Goal: Use online tool/utility: Utilize a website feature to perform a specific function

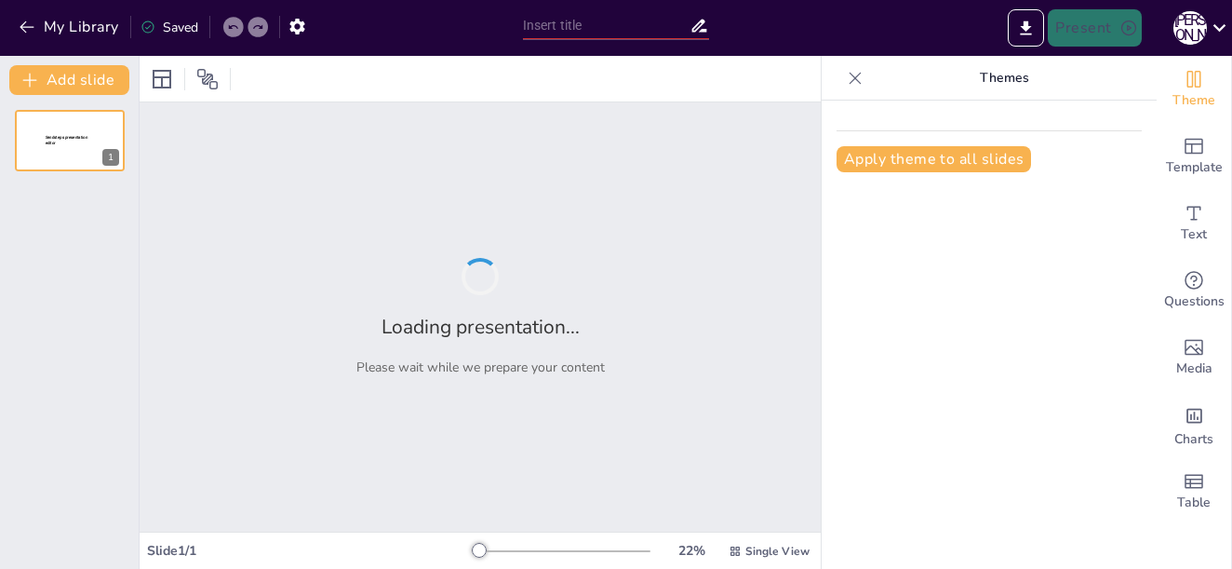
type input "Культурне відродження та репресії: Історія будинку 'Слово'"
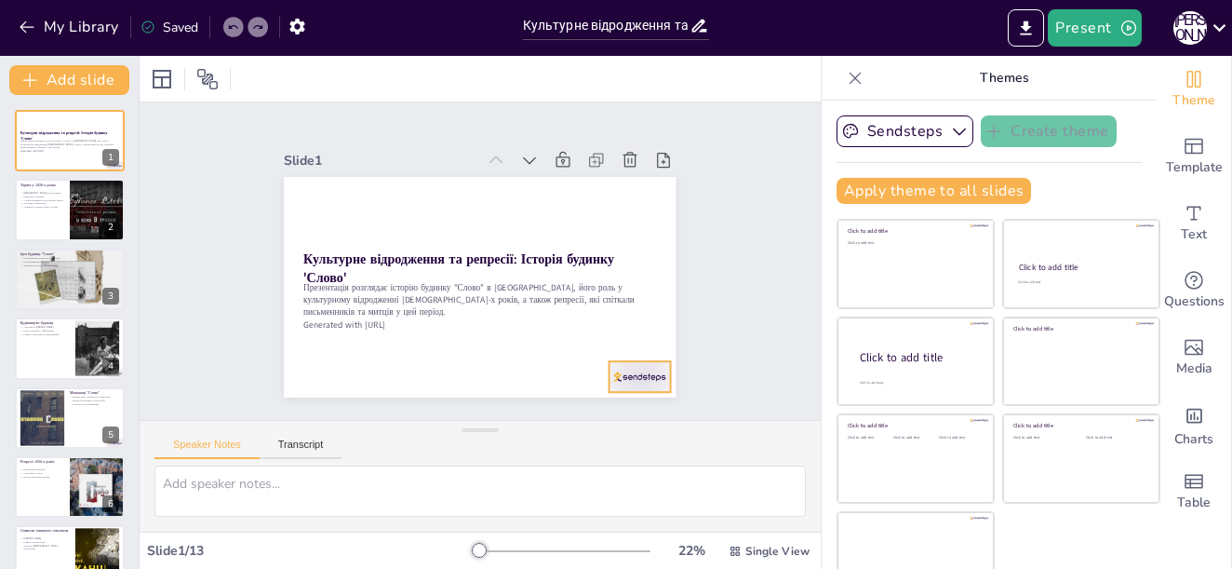
click at [629, 386] on div at bounding box center [613, 407] width 66 height 43
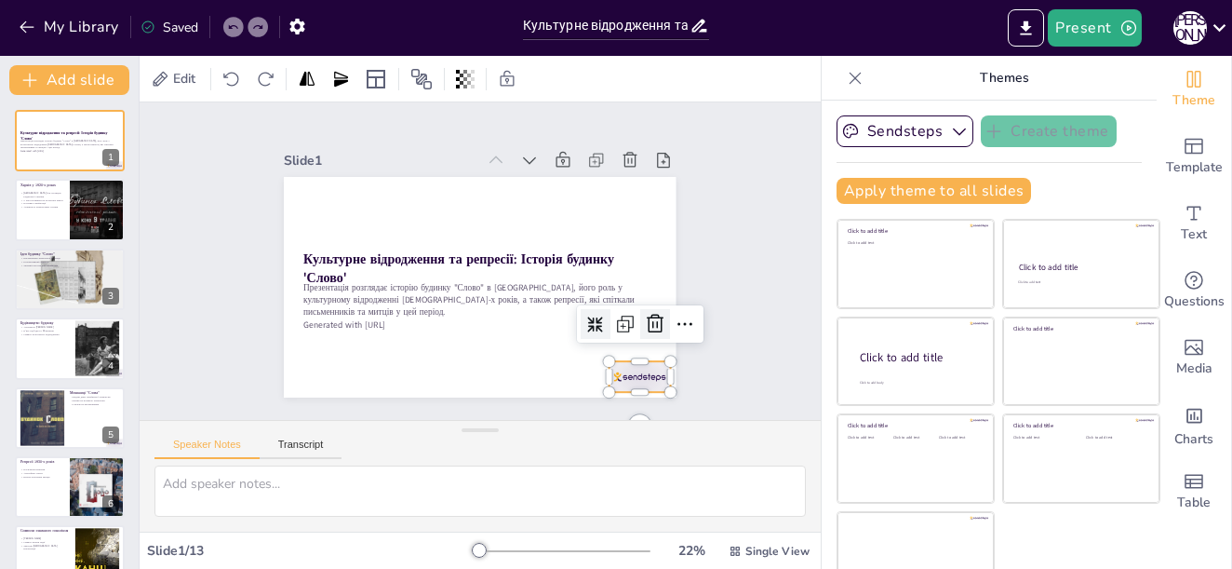
click at [644, 317] on icon at bounding box center [655, 324] width 22 height 22
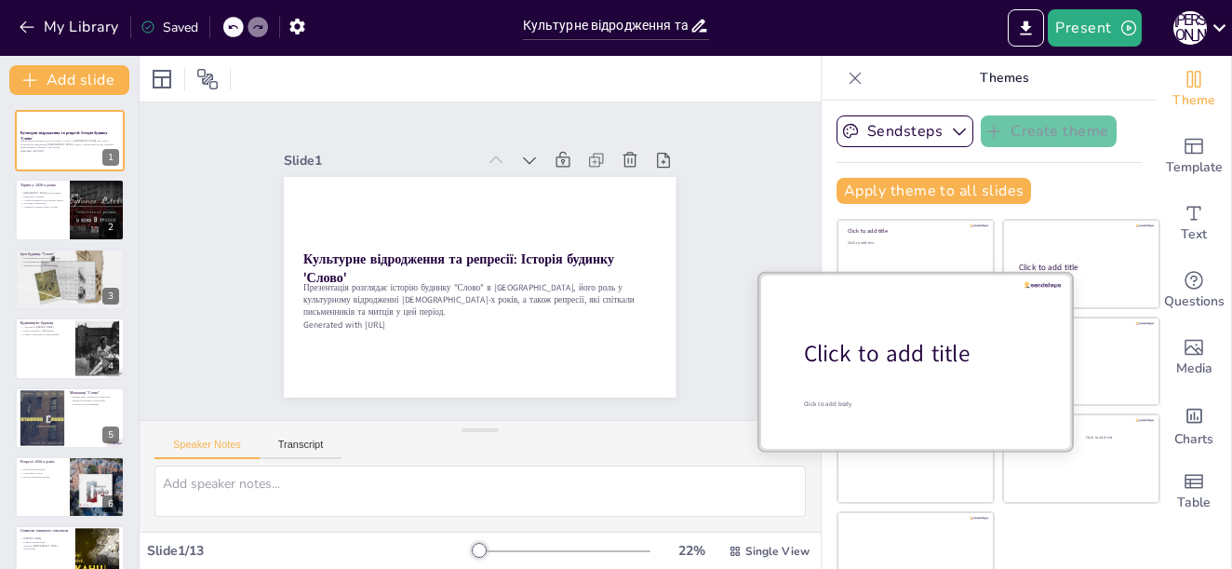
click at [889, 338] on div "Click to add title" at bounding box center [922, 354] width 237 height 32
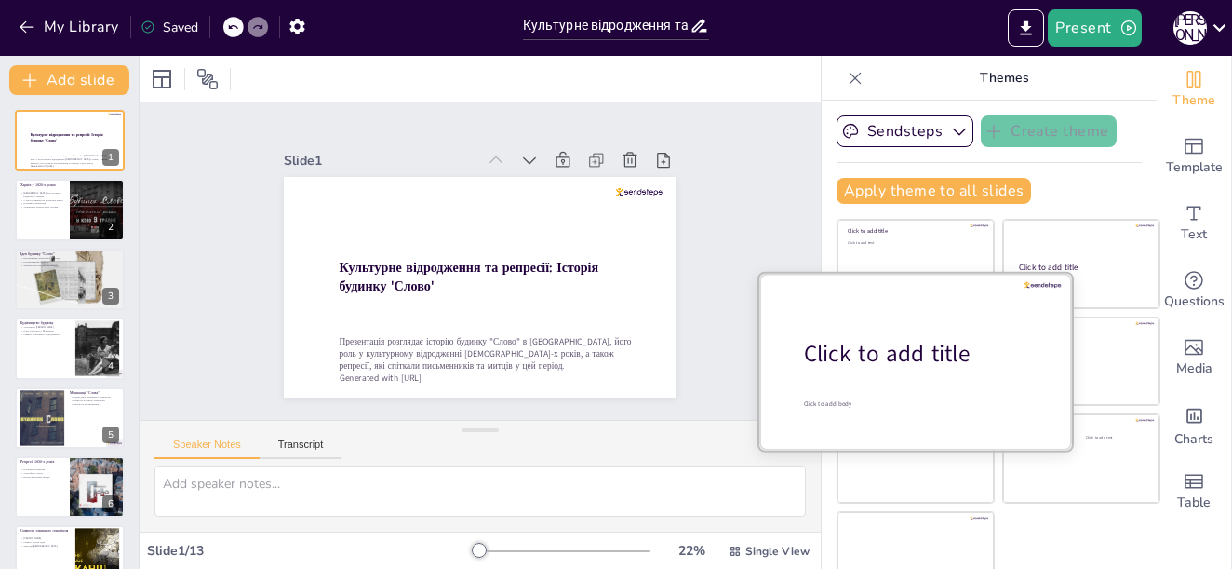
click at [876, 346] on div "Click to add title" at bounding box center [922, 354] width 237 height 32
click at [852, 379] on div at bounding box center [915, 361] width 313 height 176
click at [854, 370] on div at bounding box center [915, 361] width 313 height 176
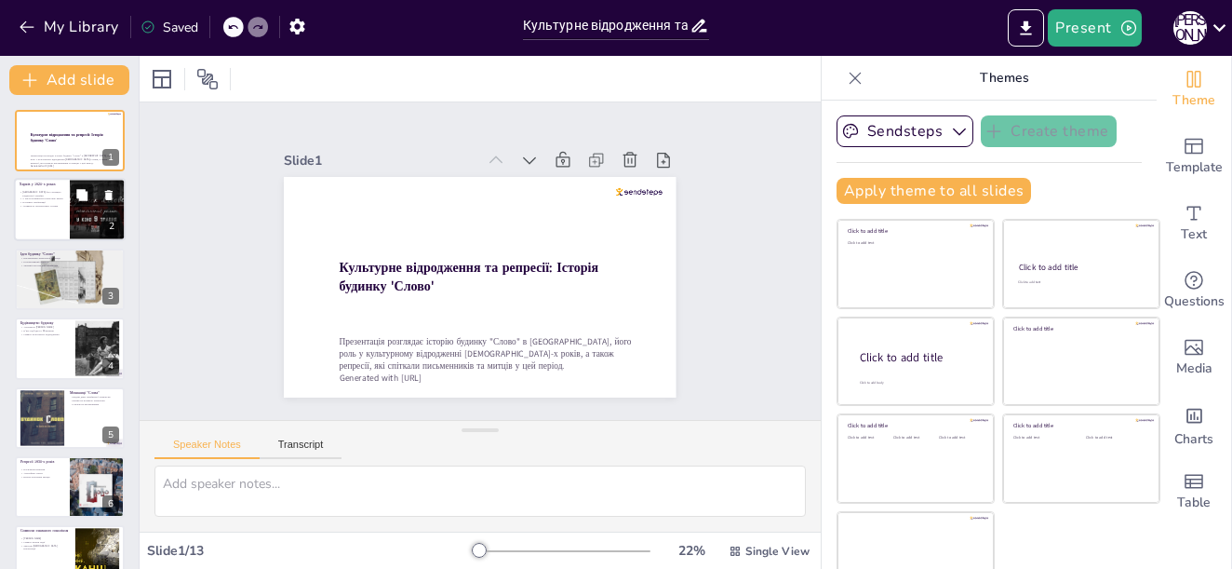
click at [88, 198] on icon at bounding box center [81, 195] width 13 height 13
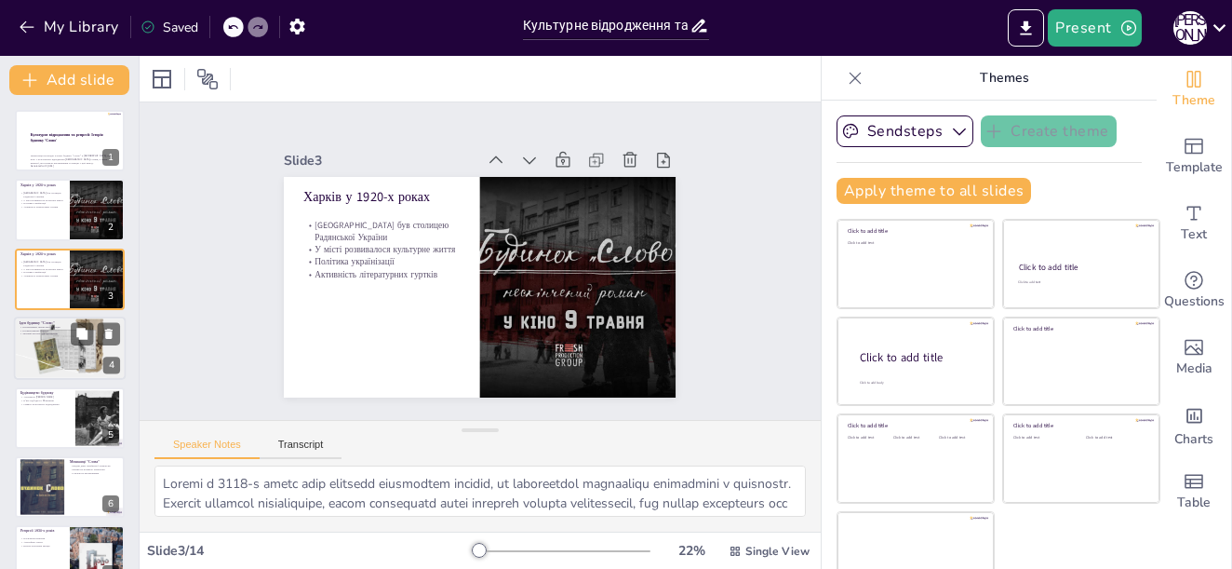
click at [67, 353] on div at bounding box center [70, 347] width 120 height 63
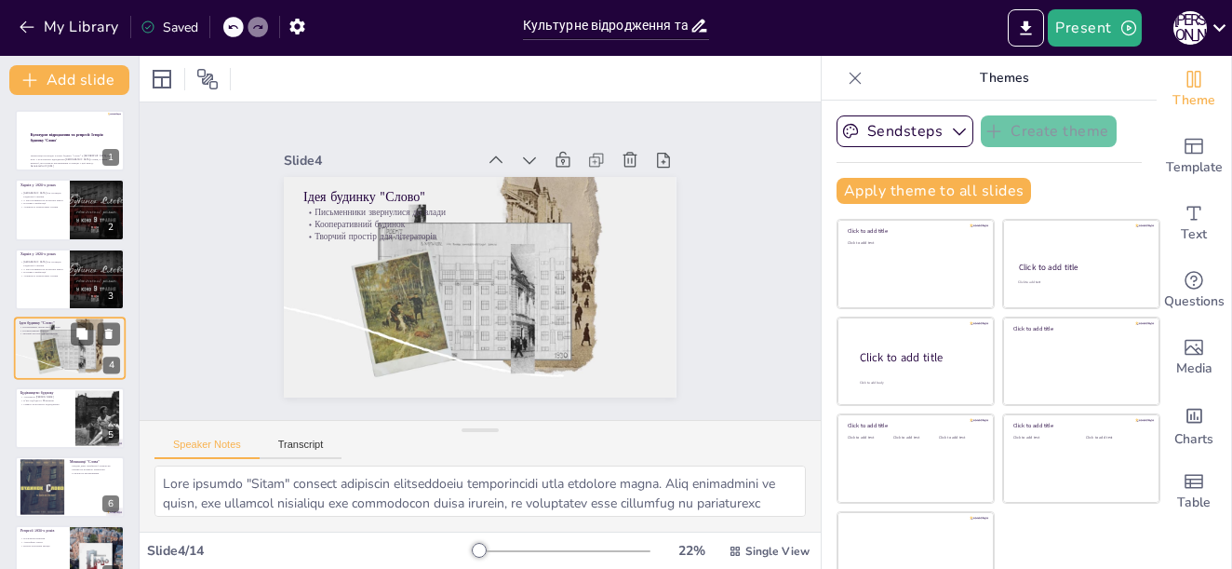
scroll to position [17, 0]
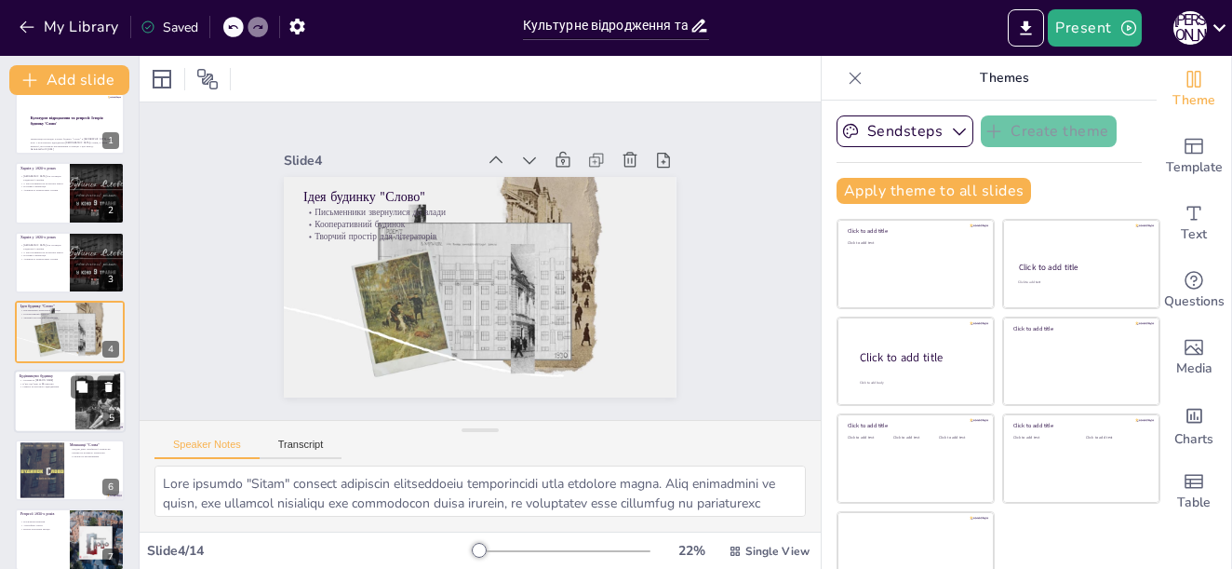
click at [62, 409] on div at bounding box center [70, 400] width 112 height 63
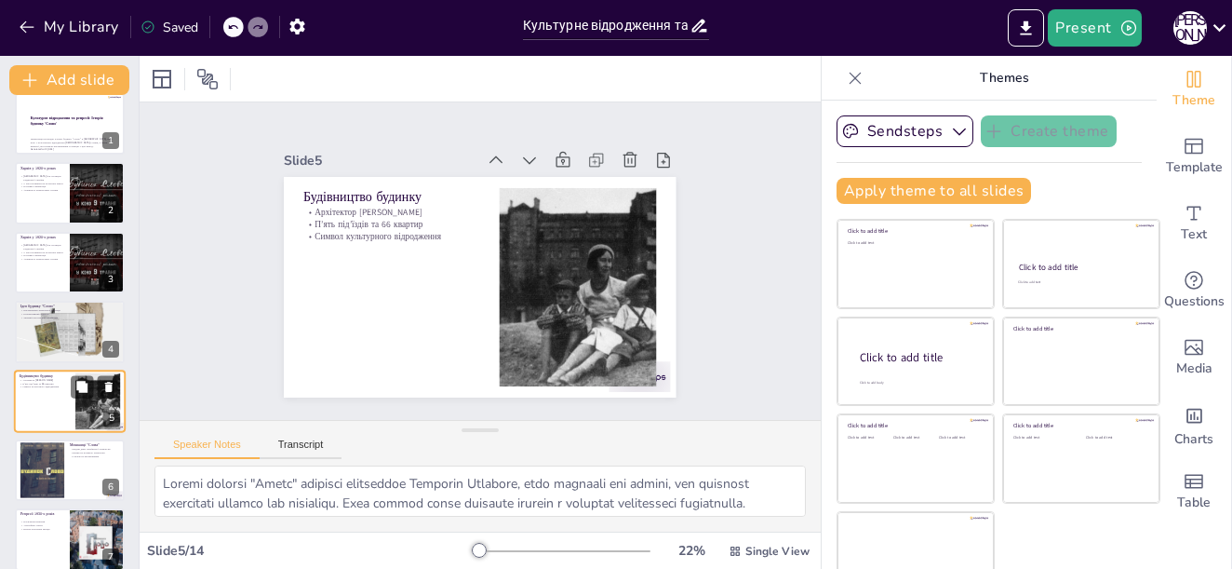
scroll to position [86, 0]
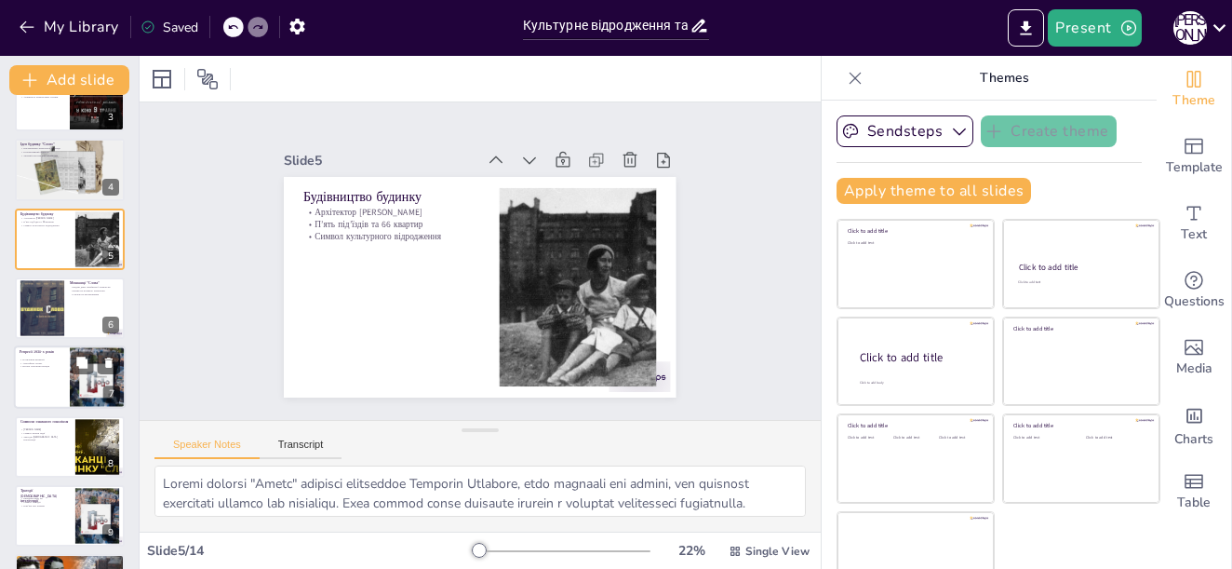
click at [49, 388] on div at bounding box center [70, 377] width 112 height 63
type textarea "Репресії в Україні у 1930-х роках стали серйозним викликом для письменників і м…"
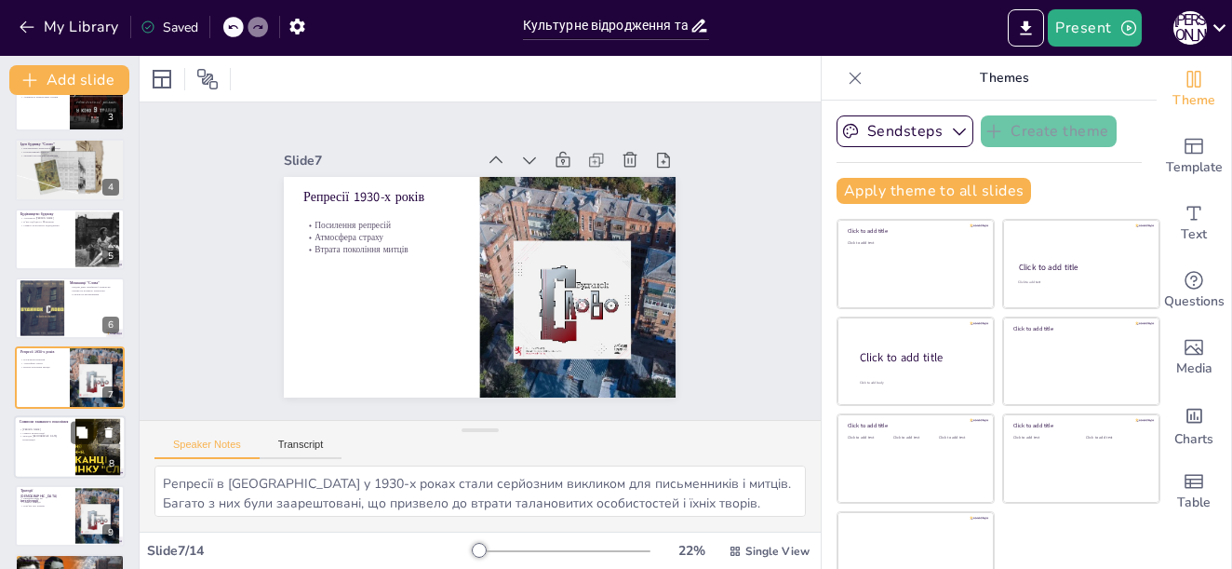
scroll to position [224, 0]
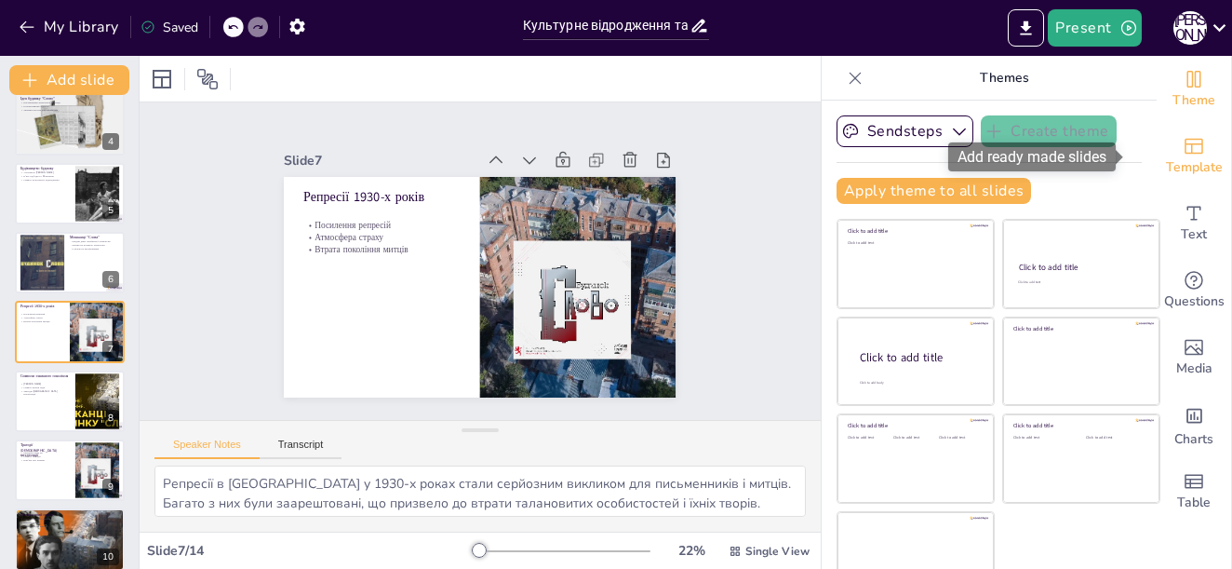
click at [1166, 169] on span "Template" at bounding box center [1194, 167] width 57 height 20
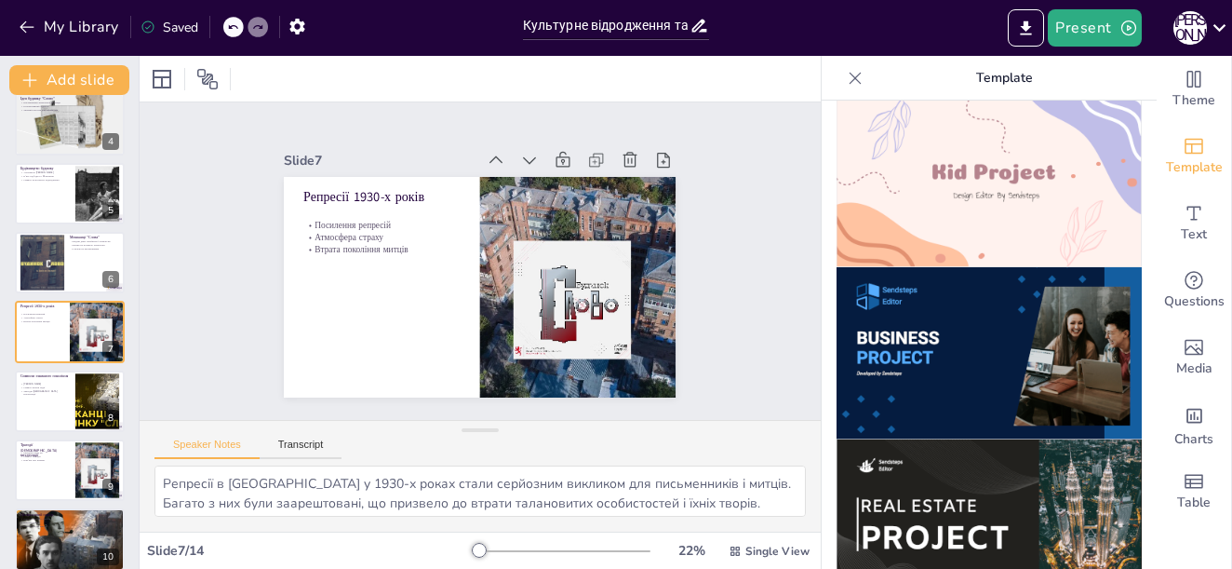
scroll to position [1582, 0]
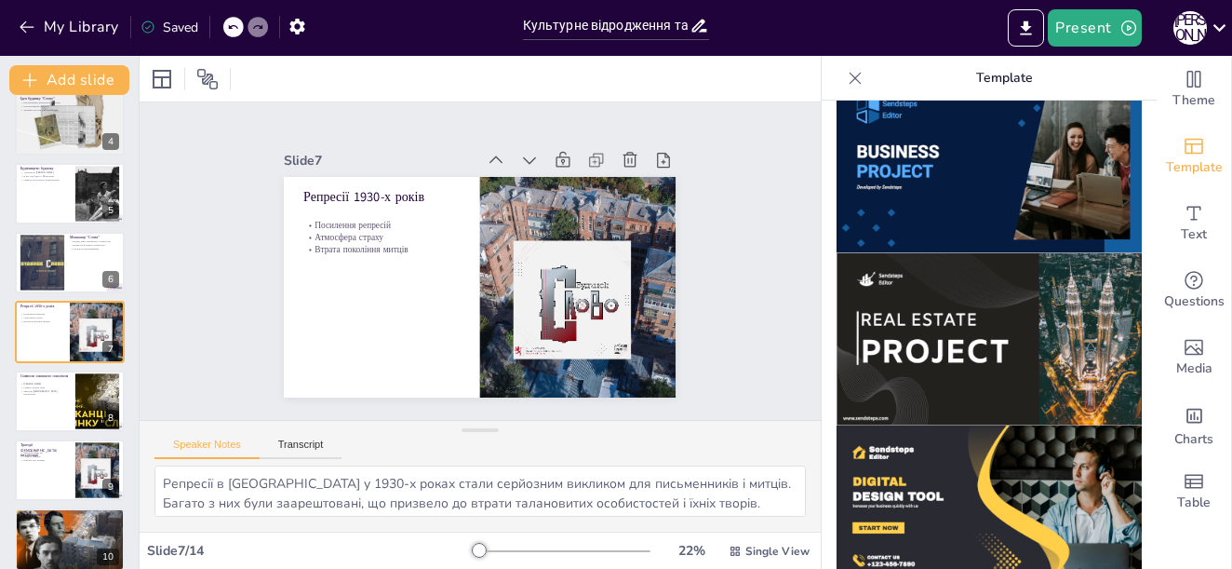
click at [1011, 333] on img at bounding box center [989, 339] width 305 height 172
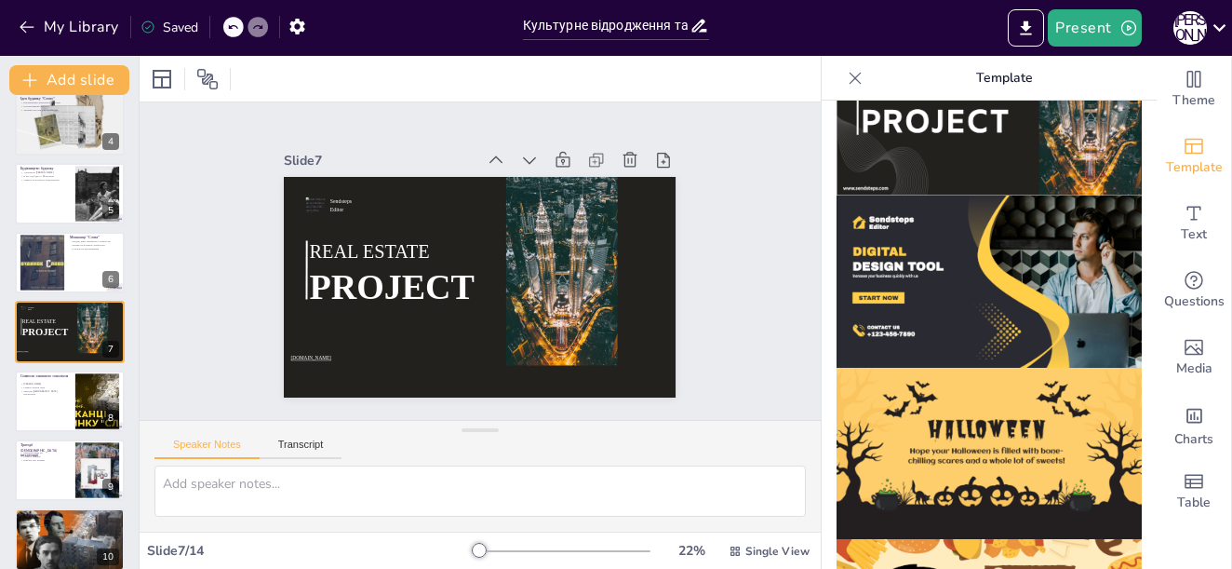
scroll to position [1616, 0]
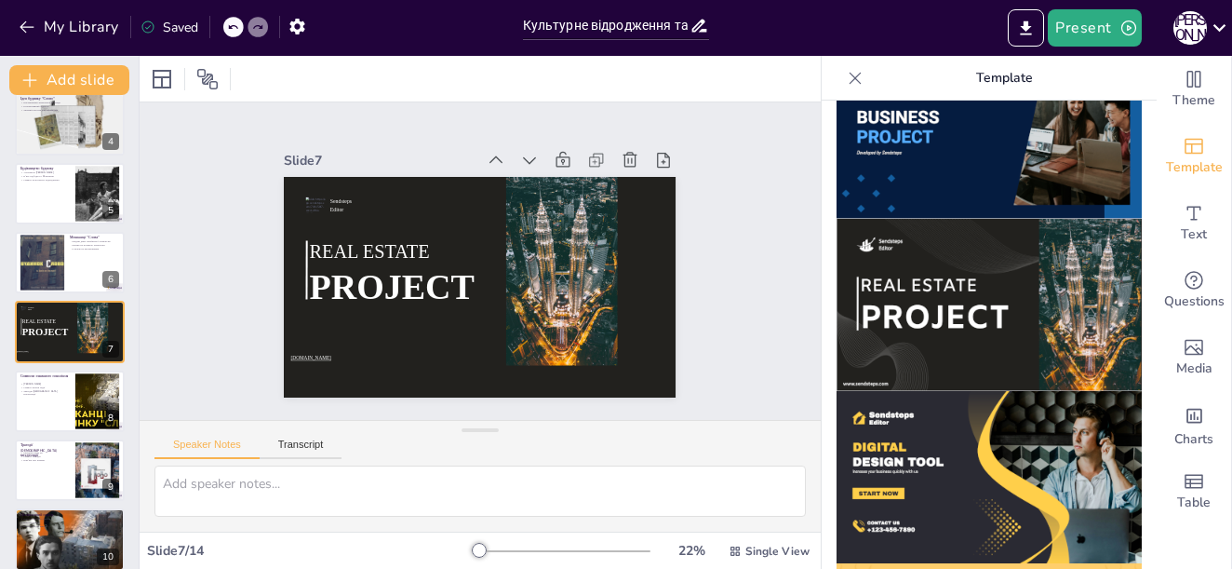
click at [235, 27] on icon at bounding box center [232, 26] width 11 height 11
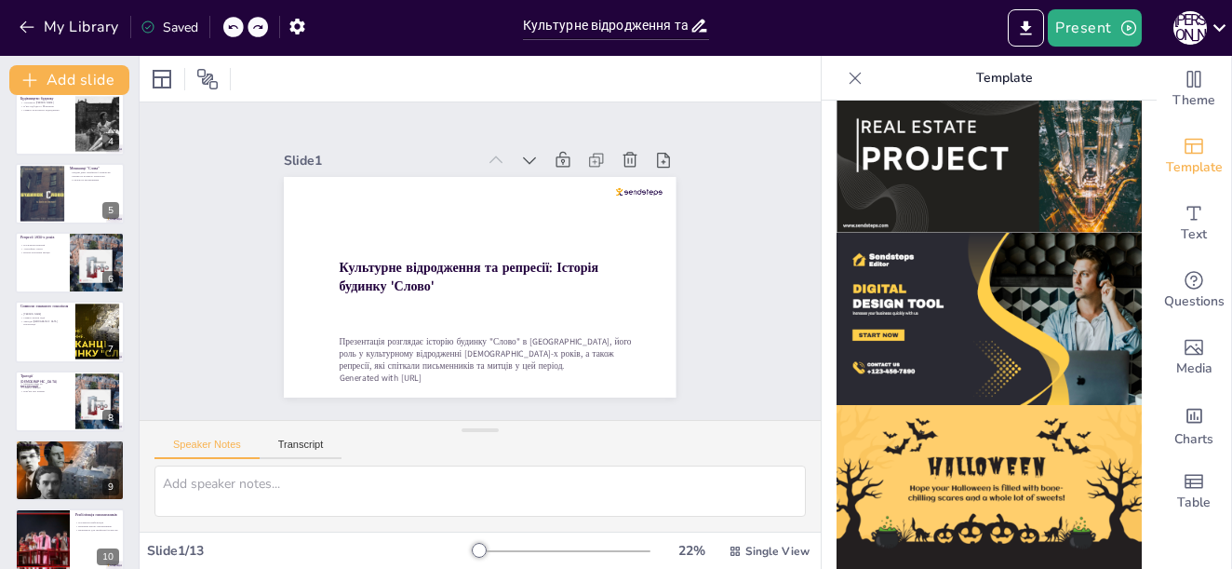
scroll to position [1896, 0]
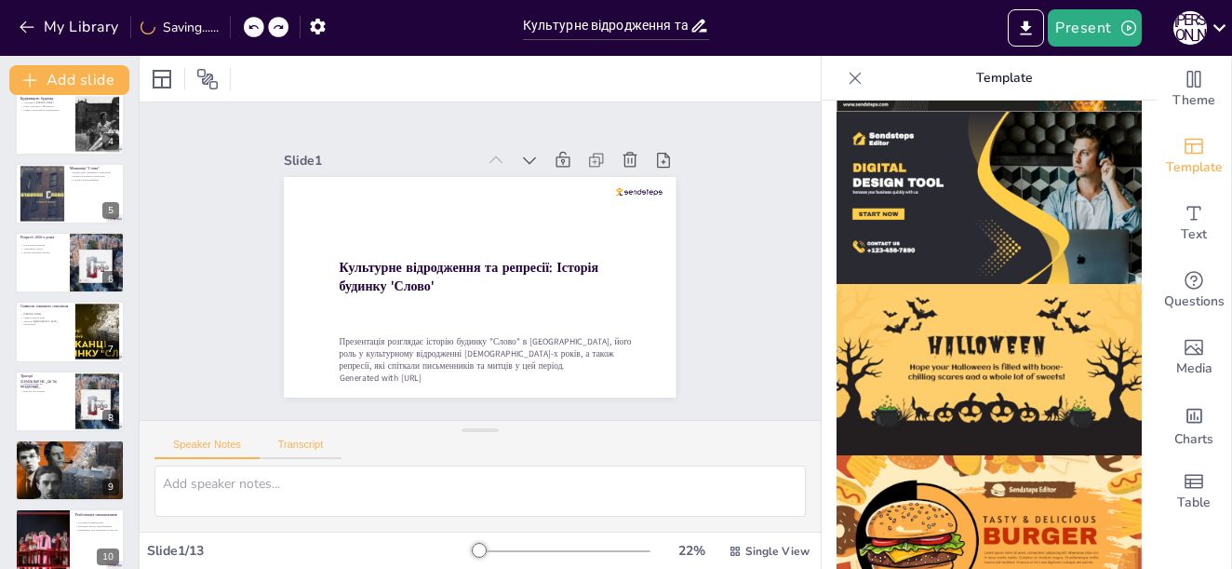
click at [283, 444] on button "Transcript" at bounding box center [301, 448] width 83 height 20
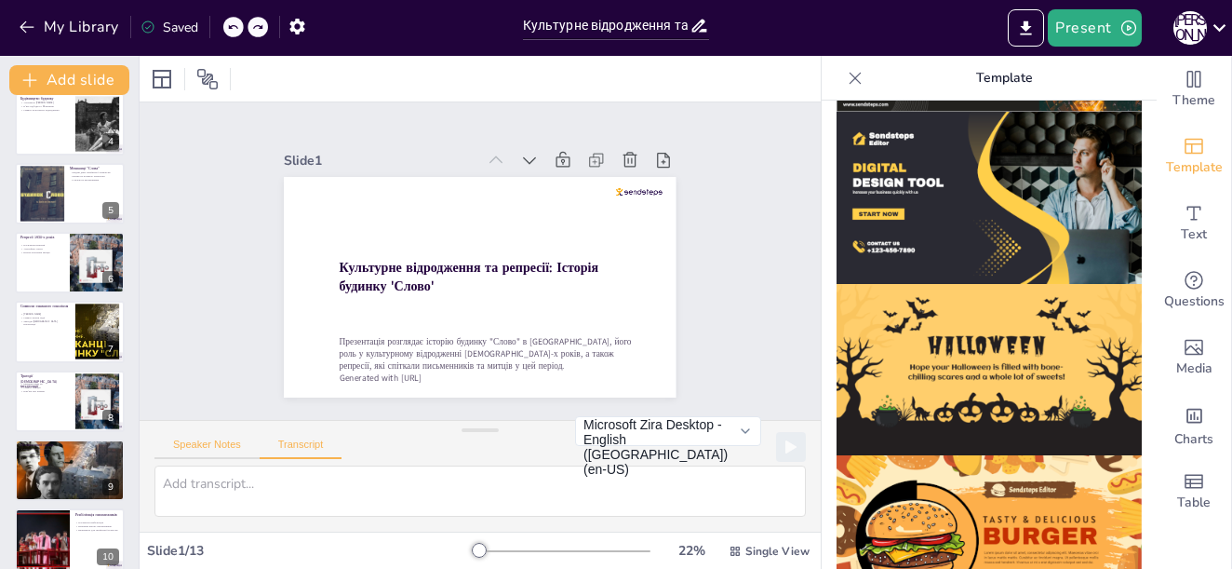
click at [196, 449] on button "Speaker Notes" at bounding box center [206, 448] width 105 height 20
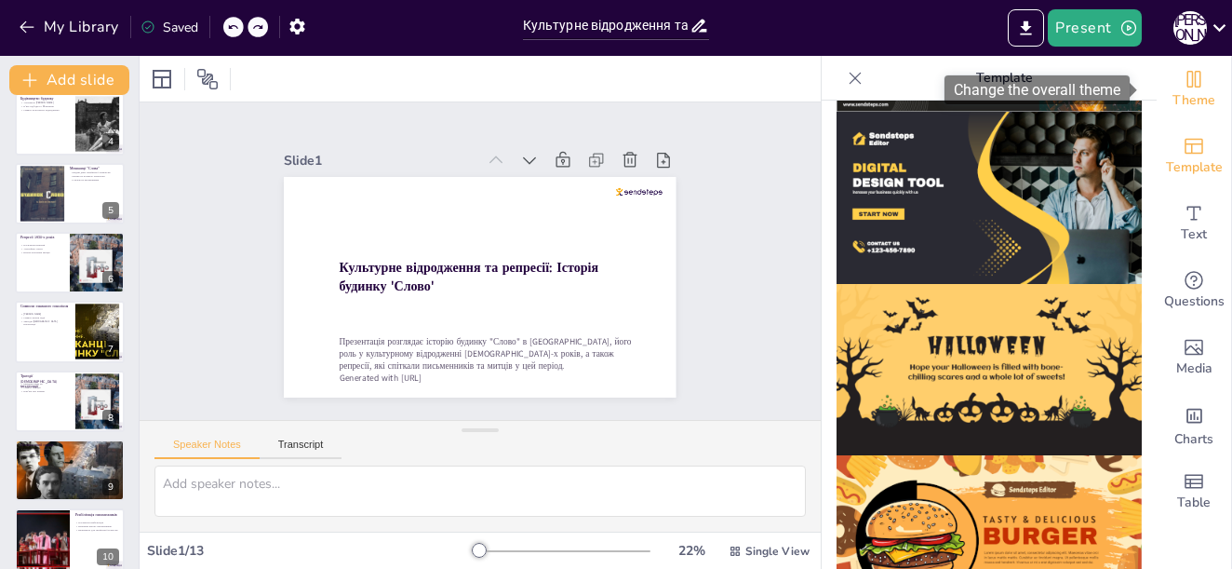
click at [1183, 75] on icon "Change the overall theme" at bounding box center [1194, 79] width 22 height 22
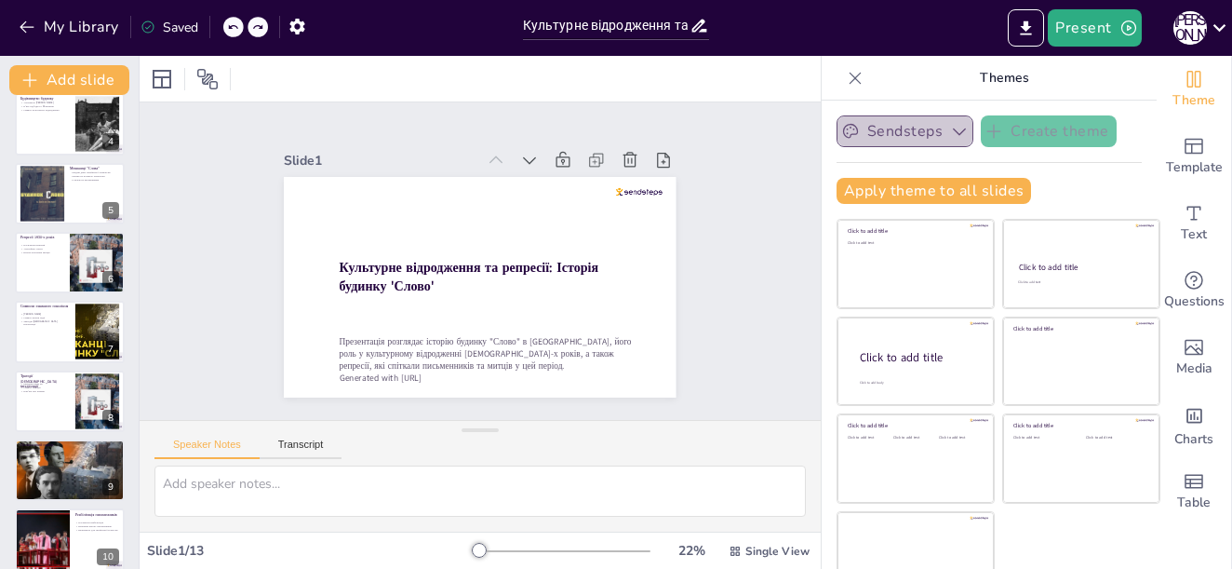
click at [950, 136] on icon "button" at bounding box center [959, 131] width 19 height 19
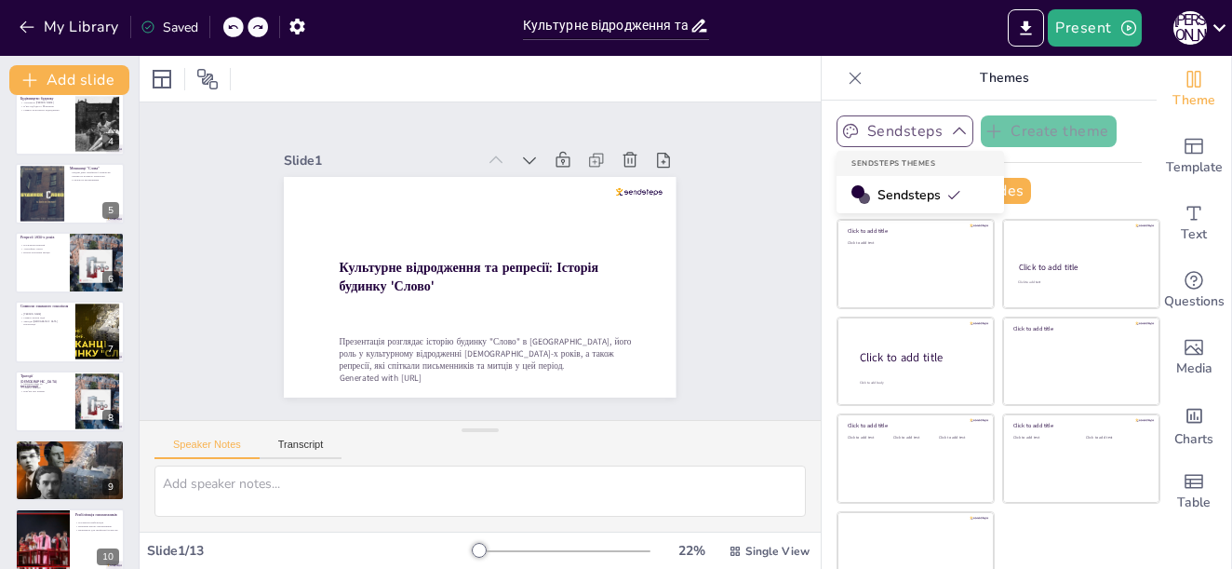
click at [950, 136] on icon "button" at bounding box center [959, 131] width 19 height 19
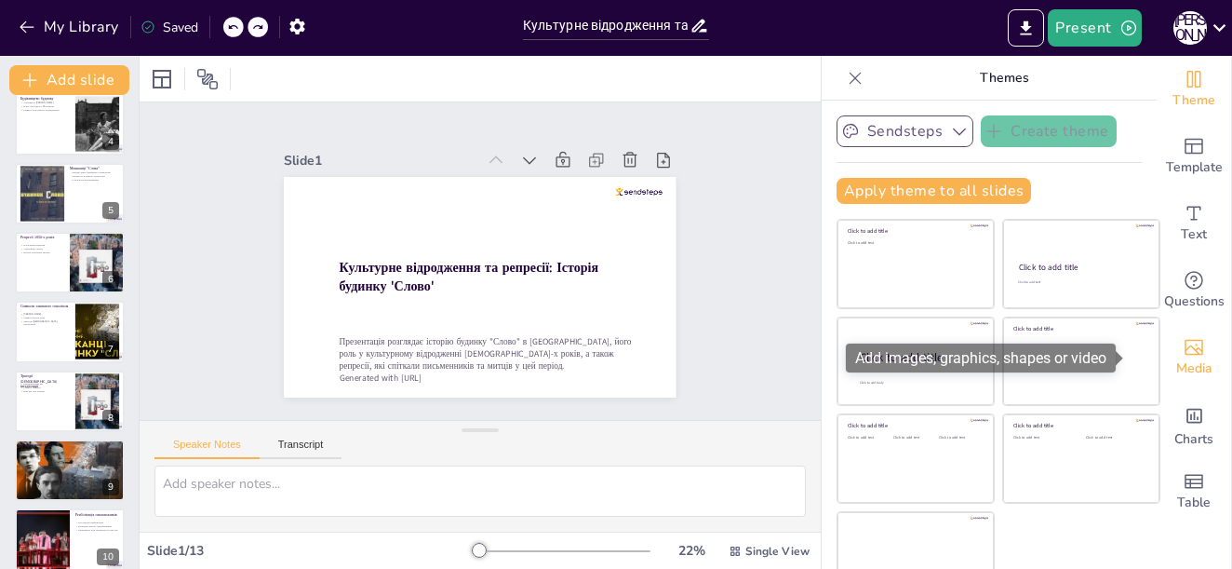
click at [1183, 348] on icon "Add images, graphics, shapes or video" at bounding box center [1194, 347] width 22 height 22
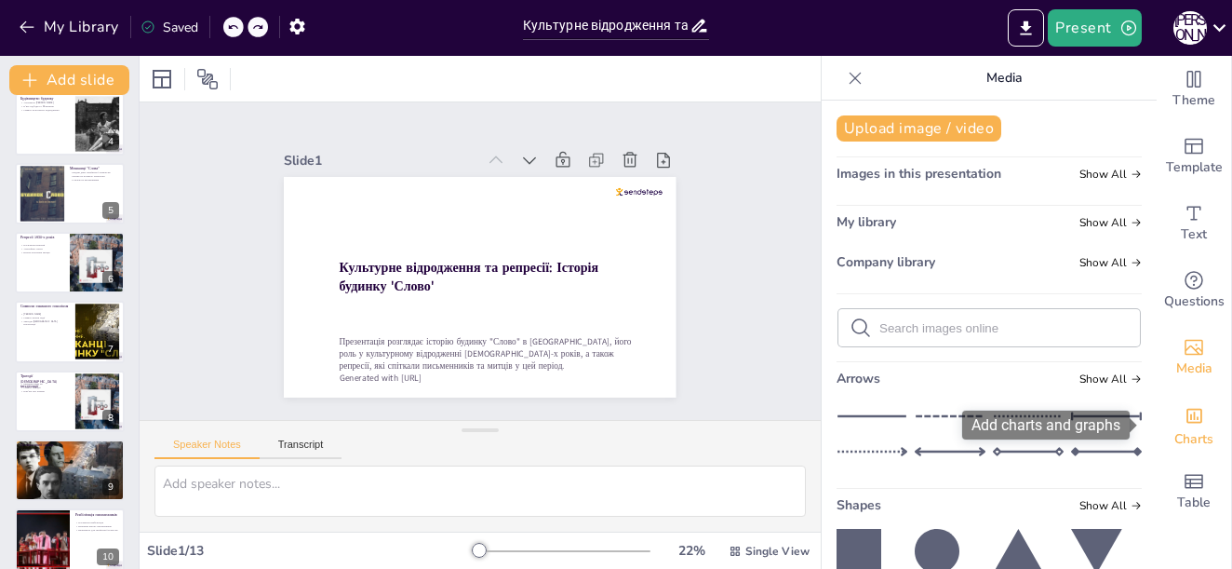
click at [1188, 405] on div "Add charts and graphs" at bounding box center [1195, 414] width 20 height 30
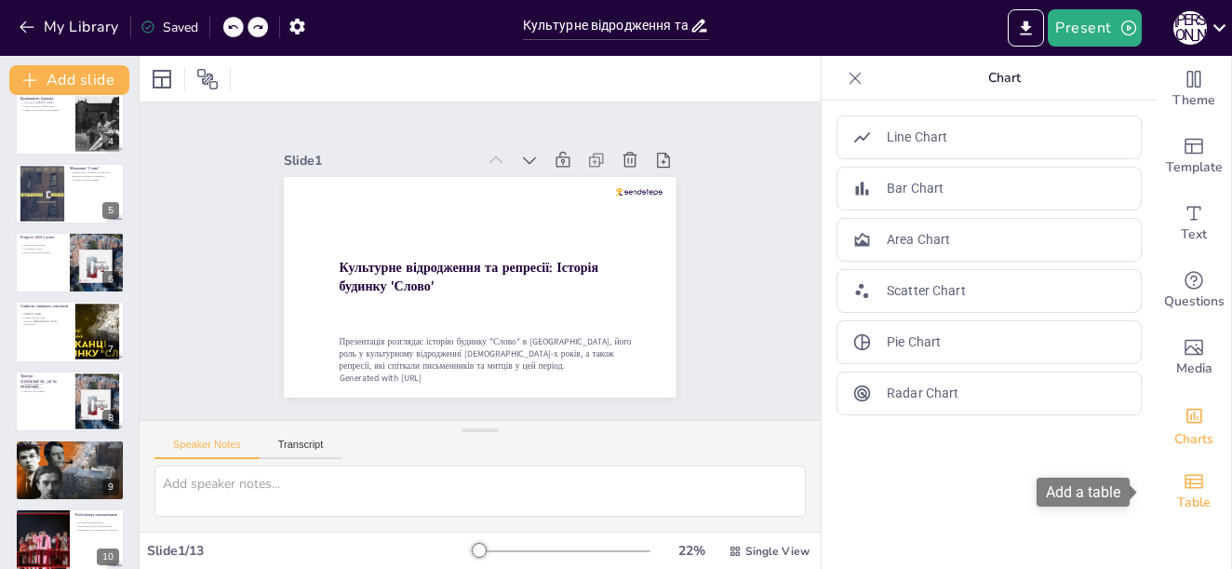
click at [1183, 486] on icon "Add a table" at bounding box center [1194, 481] width 22 height 22
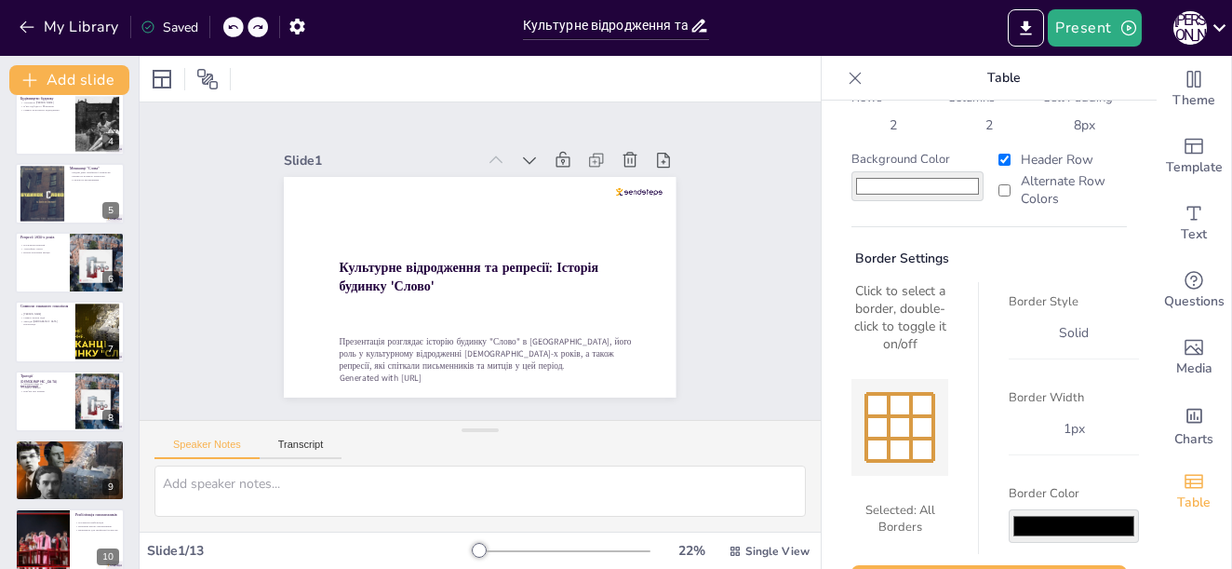
scroll to position [0, 0]
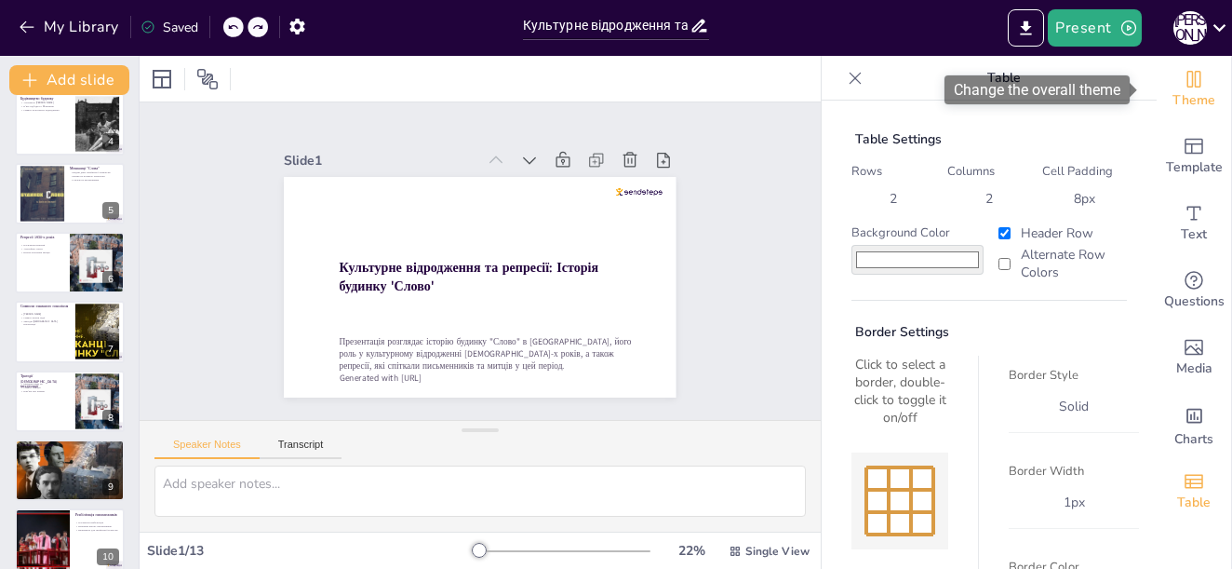
click at [1173, 90] on span "Theme" at bounding box center [1194, 100] width 43 height 20
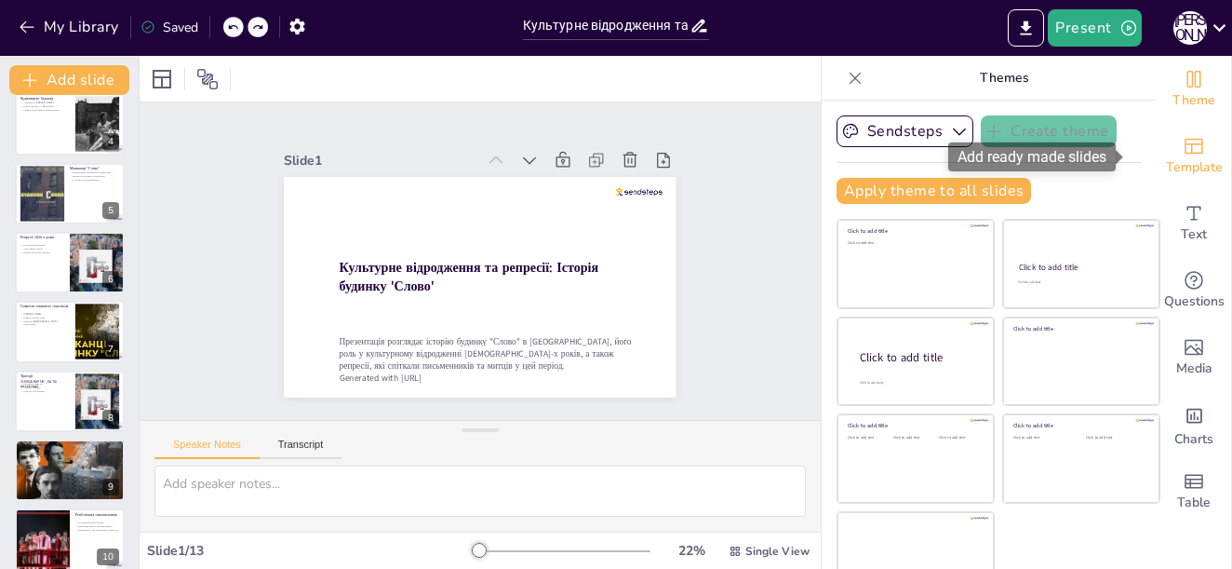
click at [1183, 154] on icon "Add ready made slides" at bounding box center [1194, 146] width 22 height 22
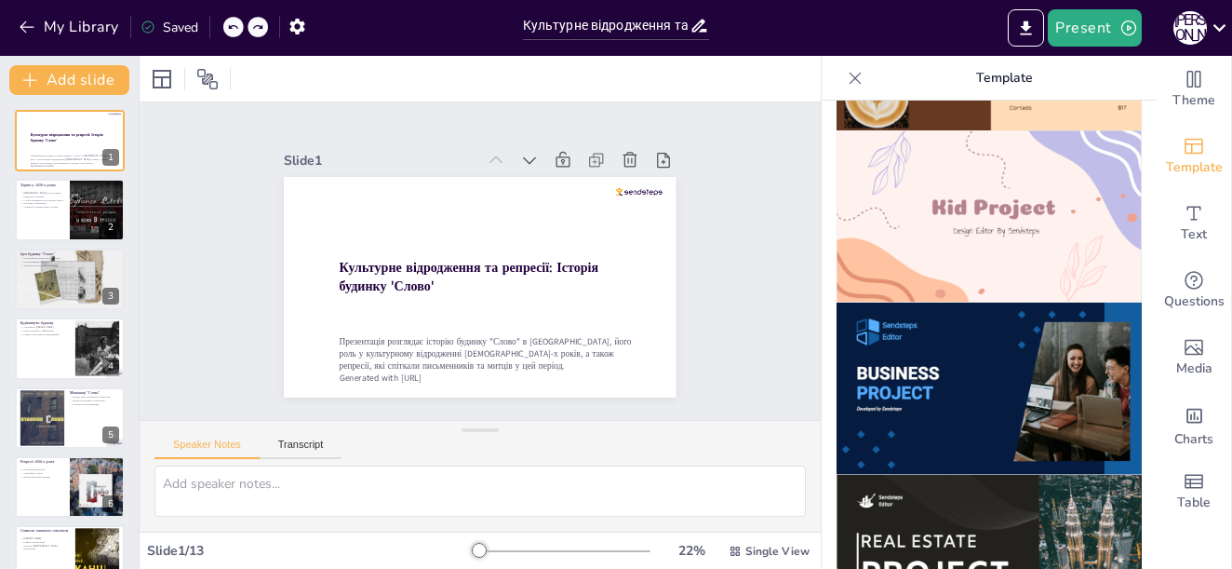
scroll to position [1616, 0]
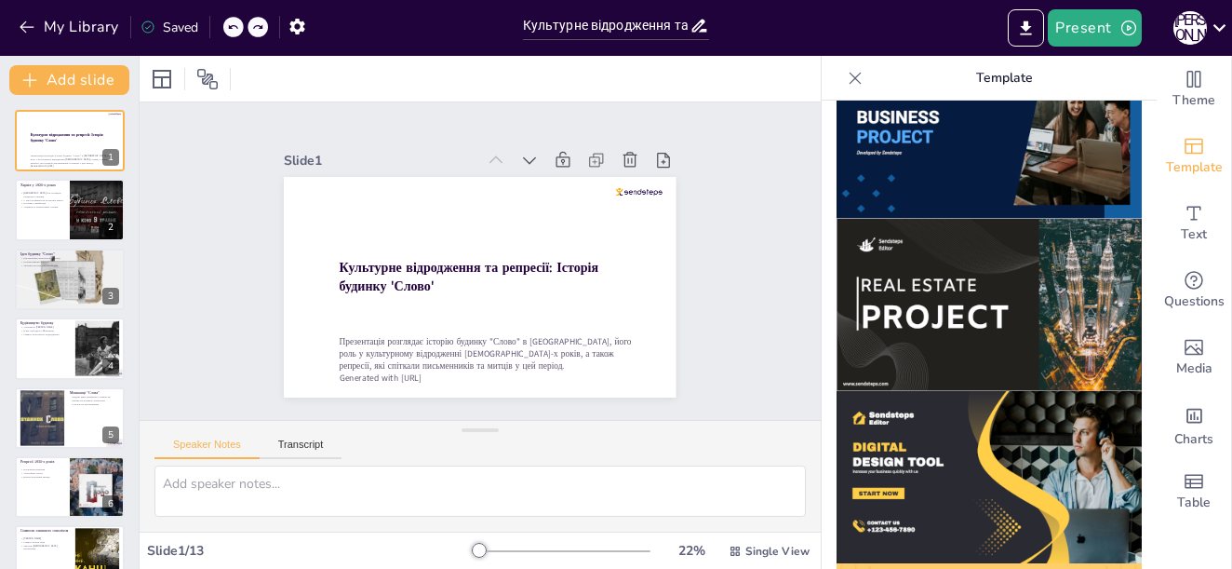
click at [953, 261] on img at bounding box center [989, 305] width 305 height 172
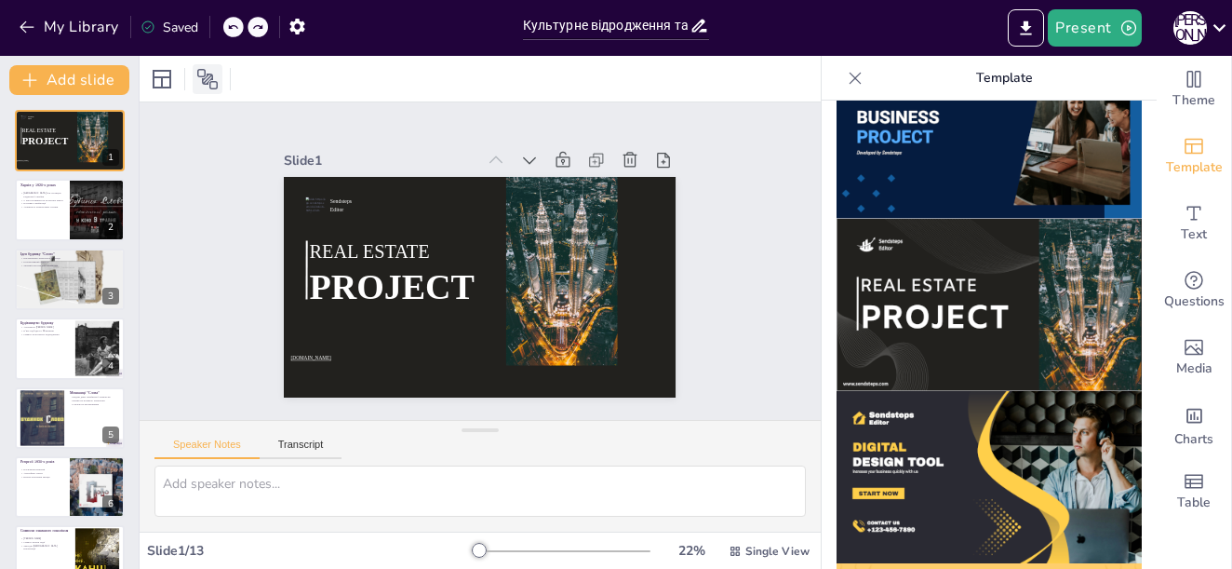
click at [204, 75] on icon at bounding box center [207, 79] width 20 height 20
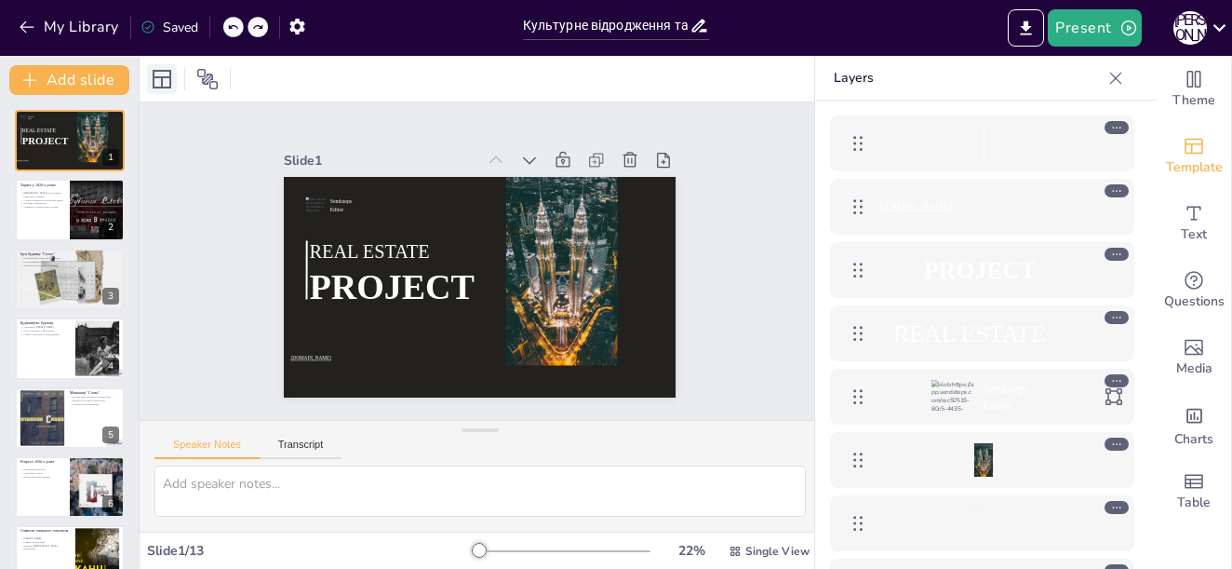
click at [166, 72] on icon at bounding box center [162, 79] width 22 height 22
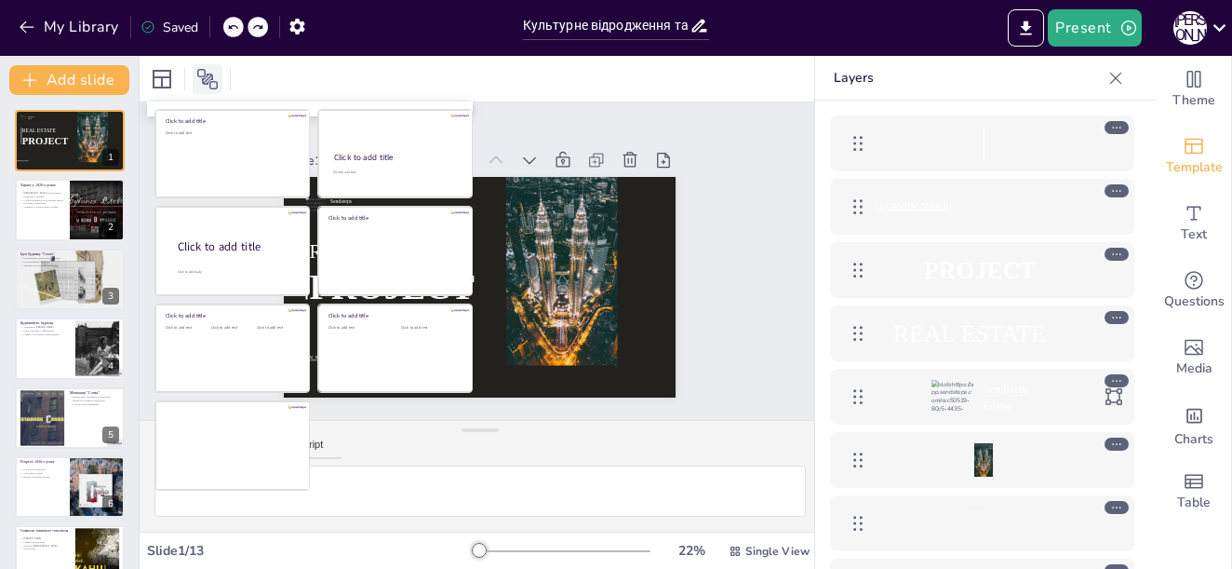
click at [210, 75] on icon at bounding box center [207, 79] width 20 height 20
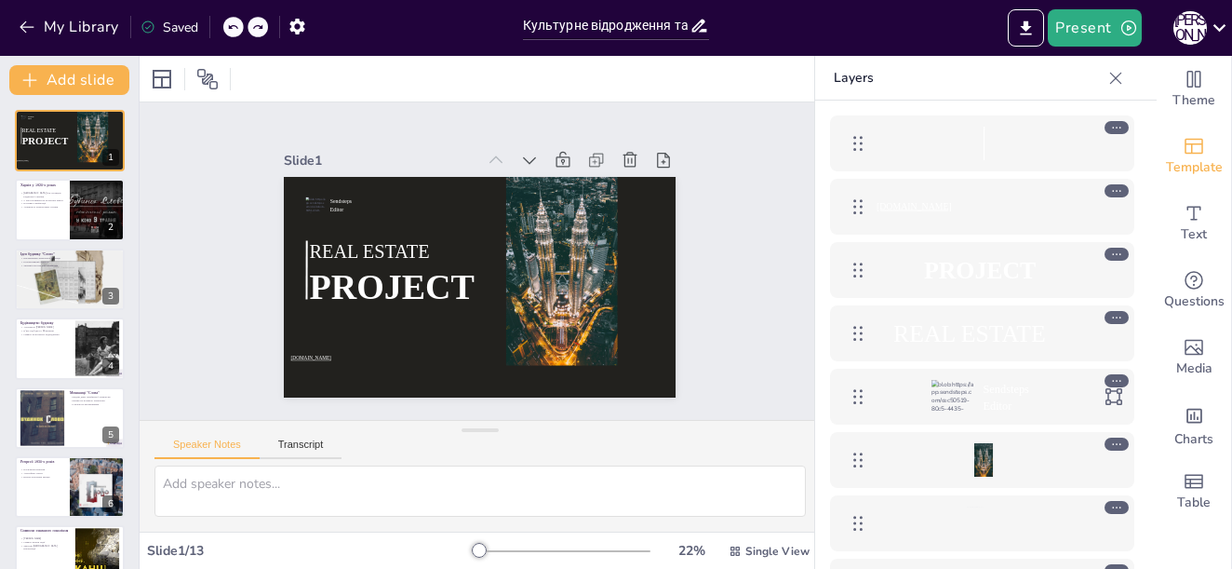
click at [230, 23] on icon at bounding box center [232, 26] width 11 height 11
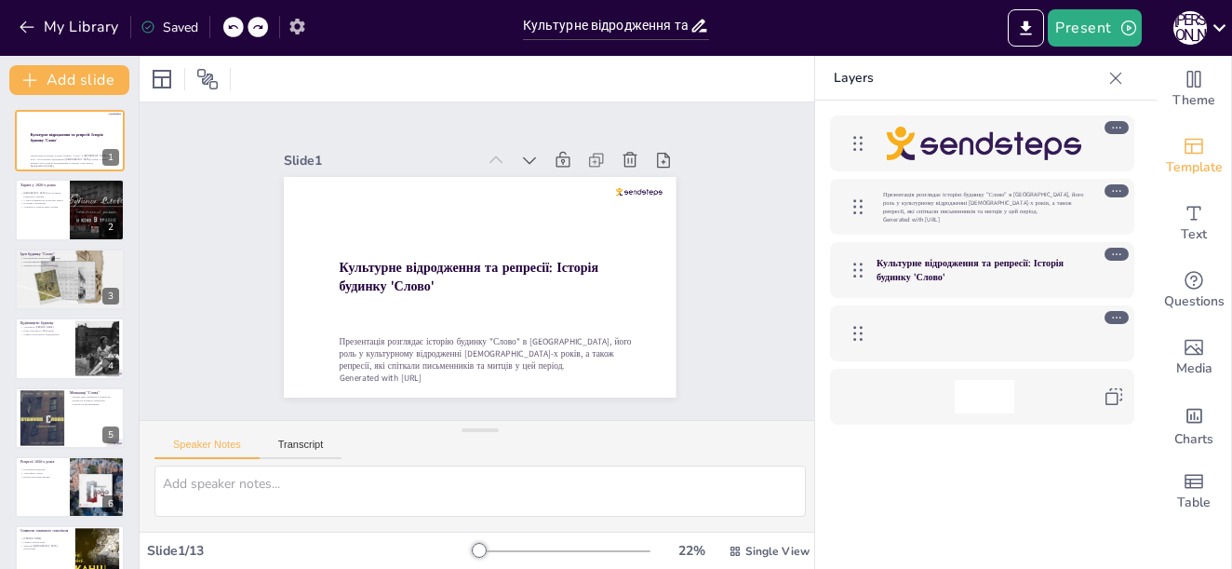
click at [301, 24] on icon "button" at bounding box center [296, 27] width 15 height 16
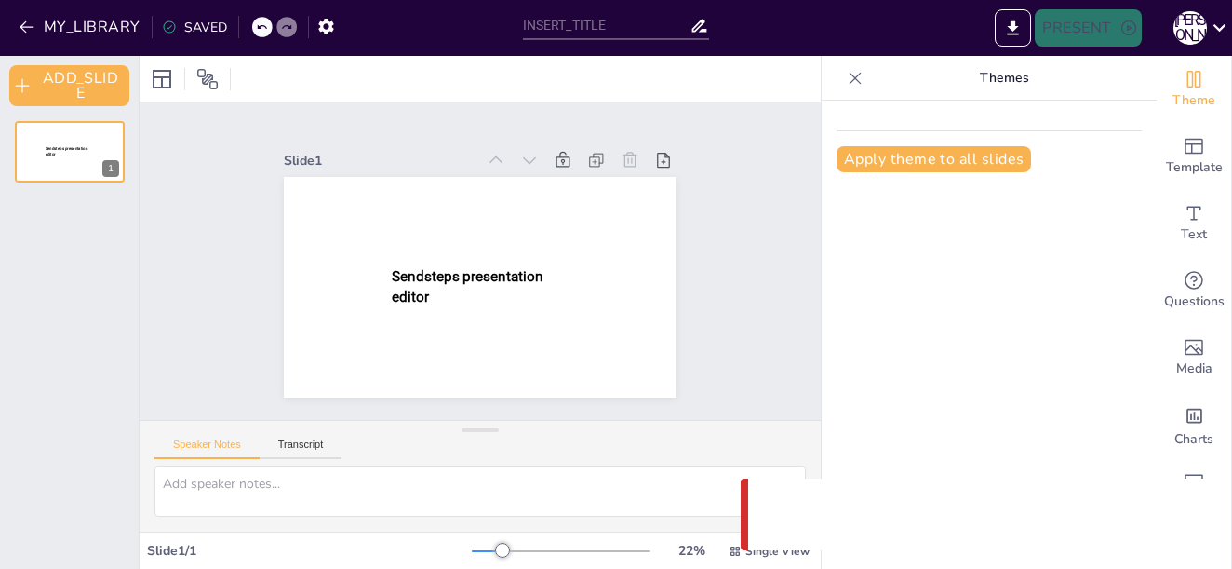
type input "Культурне відродження та репресії: Історія будинку 'Слово'"
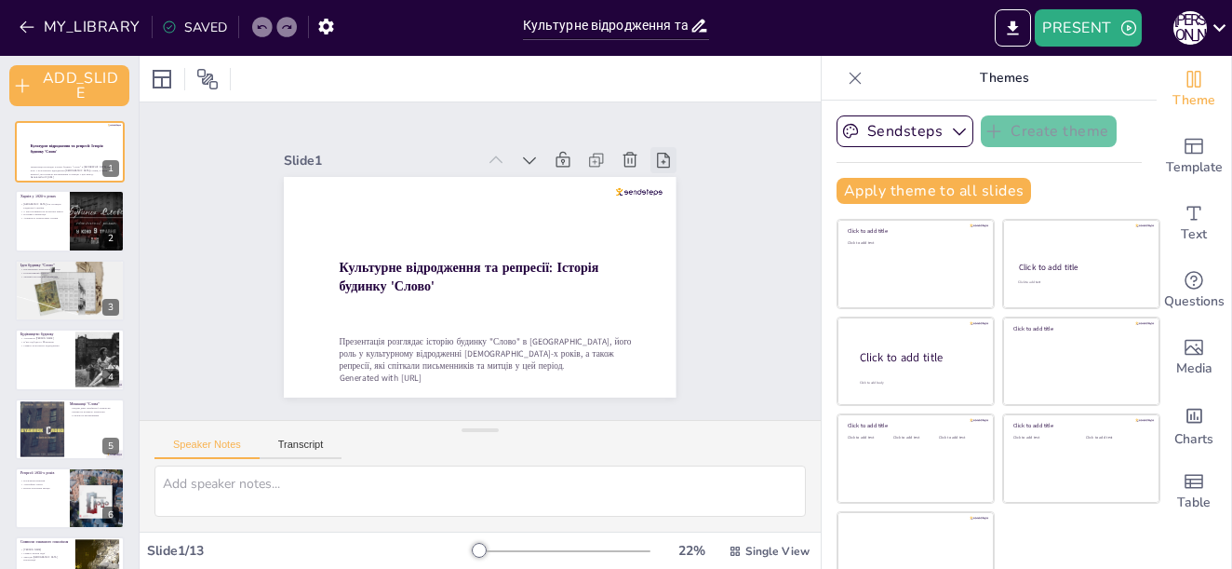
click at [657, 153] on icon at bounding box center [663, 160] width 13 height 15
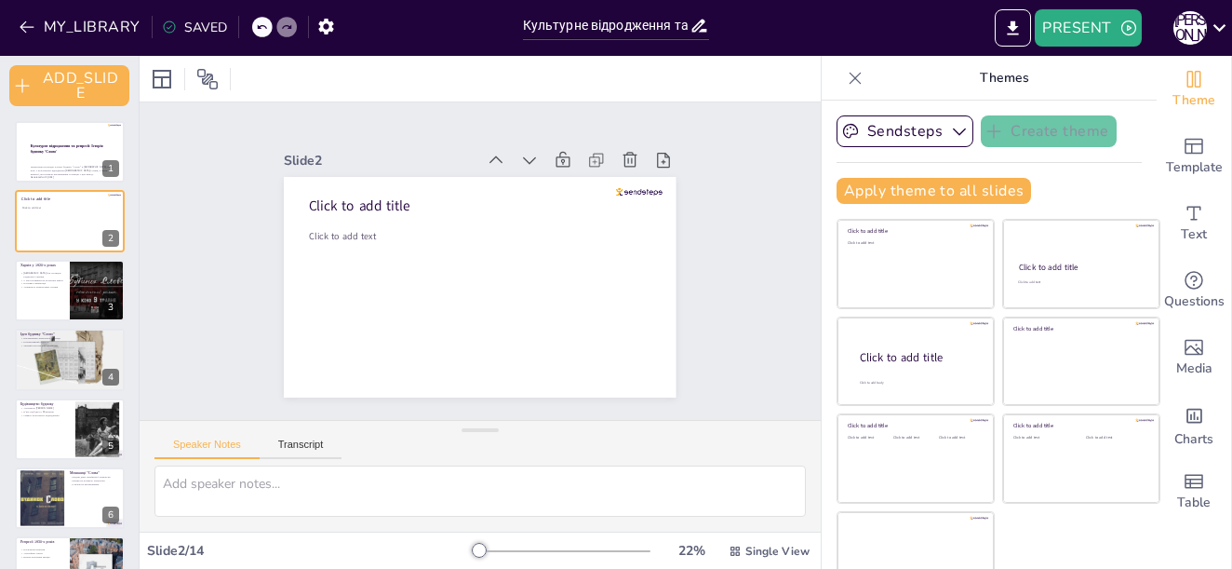
click at [258, 27] on icon at bounding box center [261, 26] width 11 height 11
click at [46, 162] on div at bounding box center [70, 151] width 112 height 63
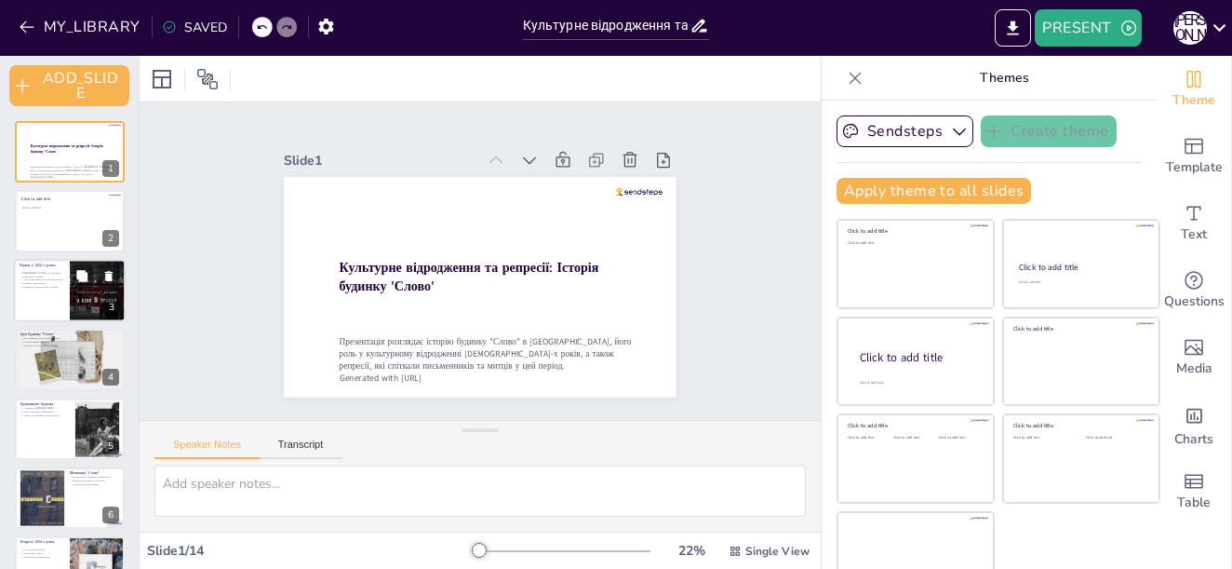
click at [69, 286] on div at bounding box center [70, 290] width 112 height 63
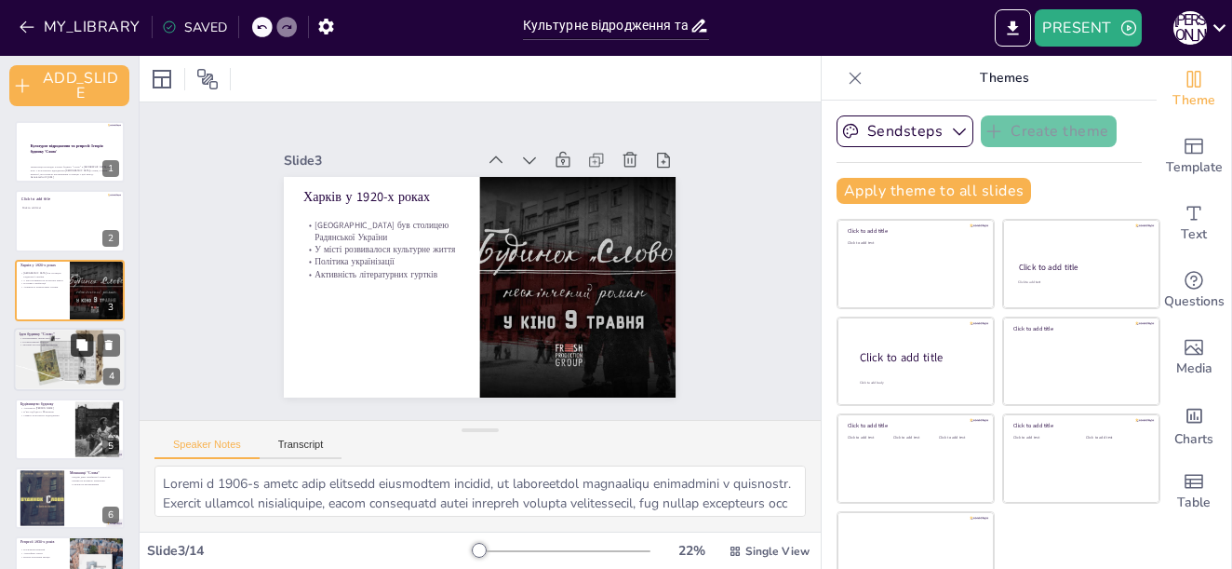
click at [84, 347] on icon at bounding box center [81, 344] width 11 height 11
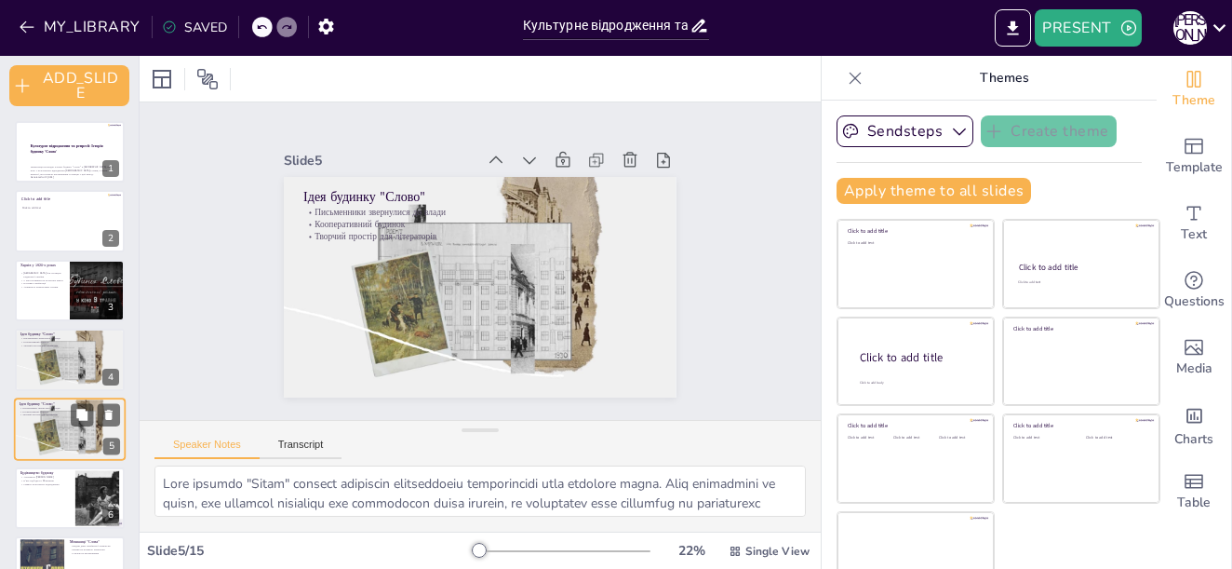
scroll to position [91, 0]
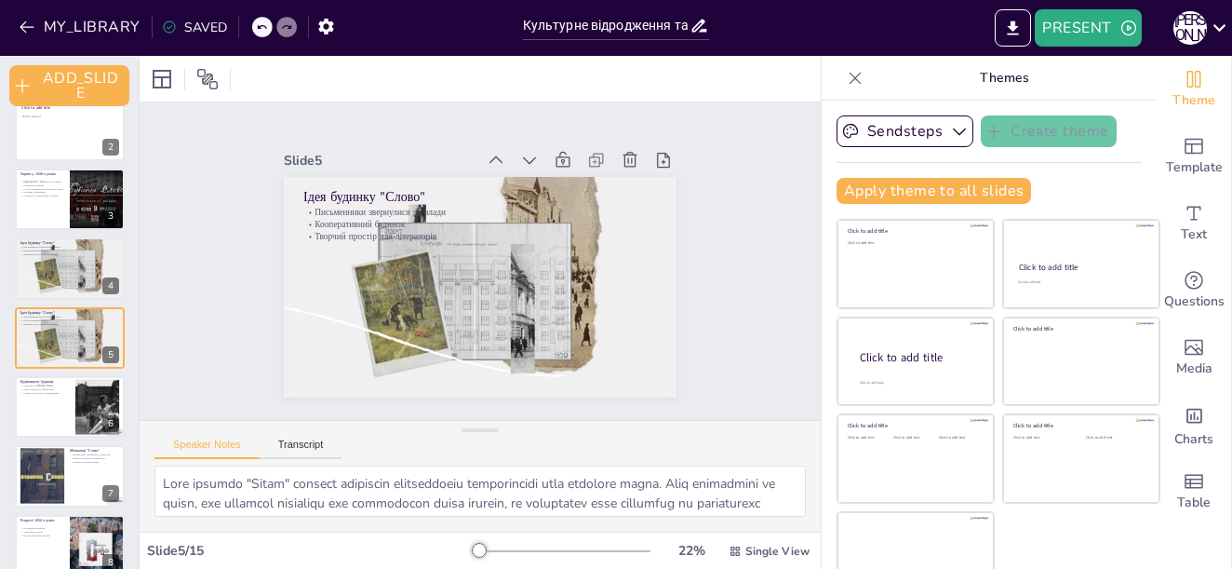
click at [258, 20] on div at bounding box center [262, 27] width 20 height 20
type textarea "Loremi d 3529-s ametc adip elitsedd eiusmodtem incidid, ut laboreetdol magnaali…"
